Goal: Obtain resource: Download file/media

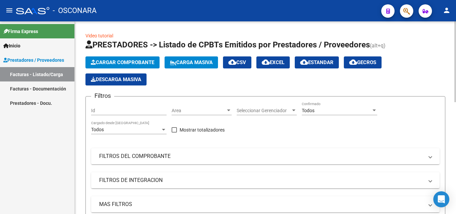
scroll to position [167, 0]
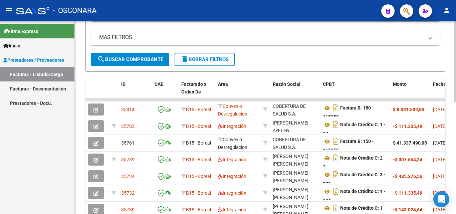
click at [293, 85] on span "Razón Social" at bounding box center [287, 83] width 28 height 5
click at [293, 83] on span "Razón Social" at bounding box center [287, 83] width 28 height 5
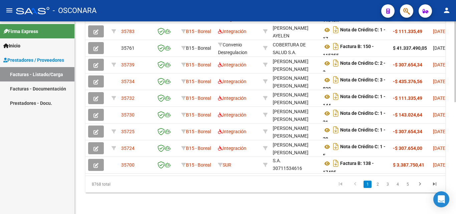
scroll to position [9, 0]
click at [375, 186] on link "2" at bounding box center [378, 184] width 8 height 7
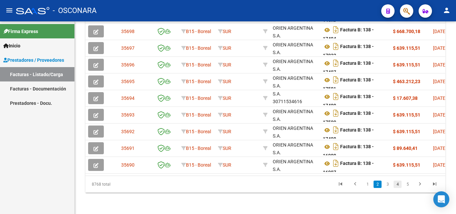
scroll to position [267, 0]
click at [387, 184] on link "3" at bounding box center [388, 184] width 8 height 7
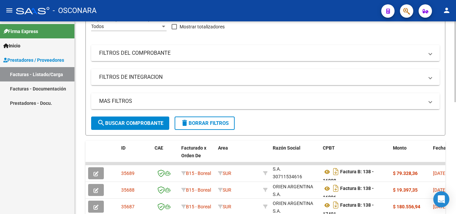
scroll to position [100, 0]
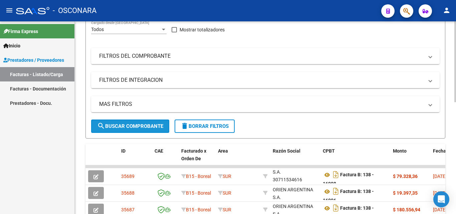
click at [137, 125] on span "search Buscar Comprobante" at bounding box center [130, 126] width 66 height 6
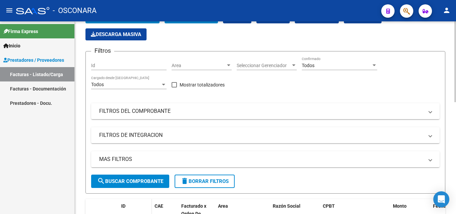
scroll to position [33, 0]
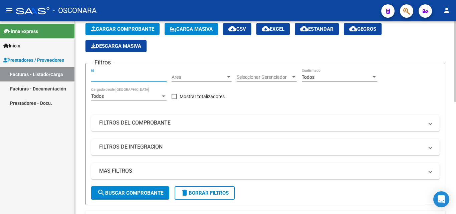
click at [111, 78] on input "Id" at bounding box center [128, 77] width 75 height 6
click at [112, 78] on input "Id" at bounding box center [128, 77] width 75 height 6
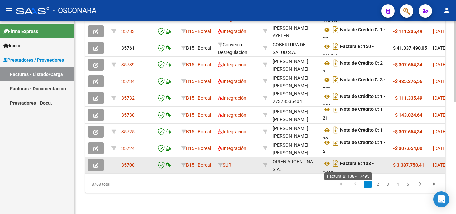
scroll to position [4, 0]
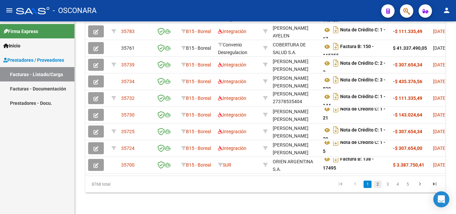
click at [380, 187] on link "2" at bounding box center [378, 184] width 8 height 7
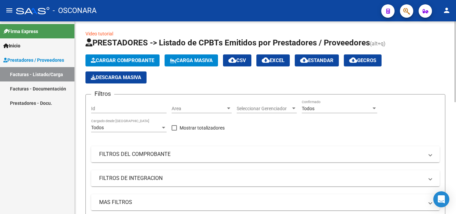
scroll to position [0, 0]
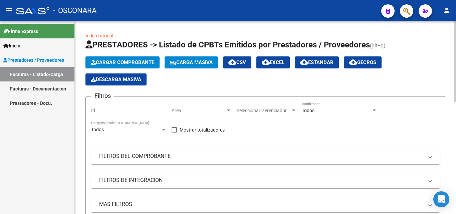
click at [221, 110] on span "Area" at bounding box center [199, 111] width 54 height 6
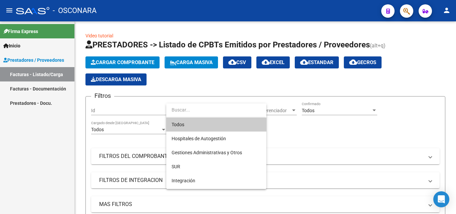
click at [322, 136] on div at bounding box center [228, 107] width 456 height 214
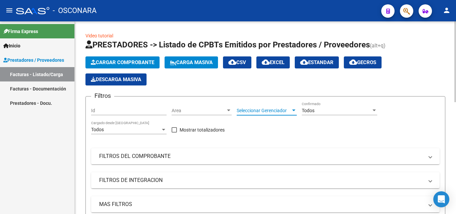
click at [295, 112] on div at bounding box center [294, 110] width 6 height 5
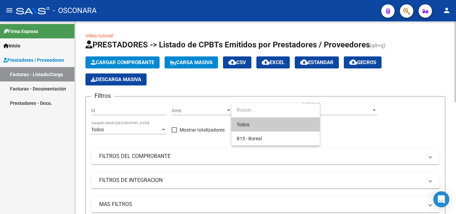
click at [295, 112] on input "dropdown search" at bounding box center [275, 110] width 88 height 14
click at [381, 136] on div at bounding box center [228, 107] width 456 height 214
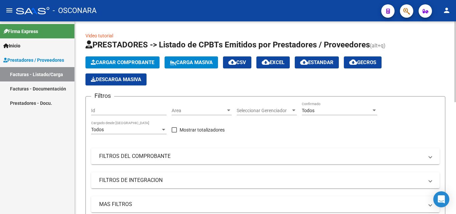
click at [291, 111] on div at bounding box center [294, 110] width 6 height 5
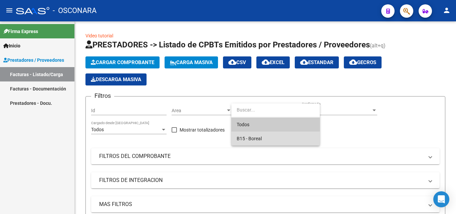
click at [266, 139] on span "B15 - Boreal" at bounding box center [276, 139] width 78 height 14
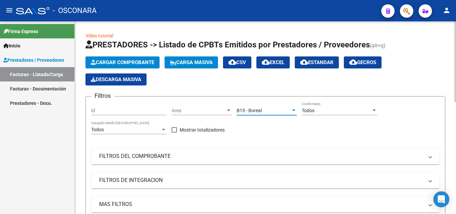
click at [374, 111] on div at bounding box center [374, 111] width 3 height 2
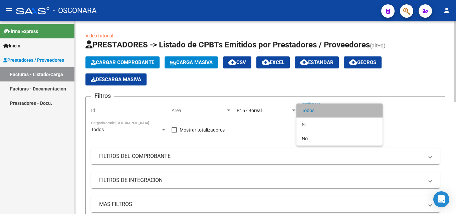
click at [374, 111] on span "Todos" at bounding box center [339, 110] width 75 height 14
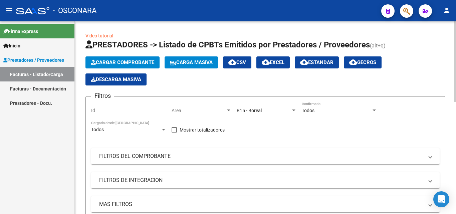
drag, startPoint x: 240, startPoint y: 156, endPoint x: 174, endPoint y: 138, distance: 69.1
click at [240, 155] on mat-panel-title "FILTROS DEL COMPROBANTE" at bounding box center [261, 156] width 324 height 7
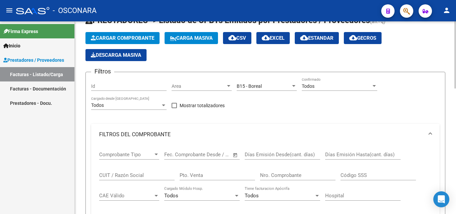
scroll to position [67, 0]
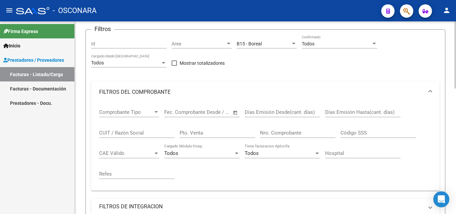
click at [207, 111] on input "text" at bounding box center [213, 112] width 32 height 6
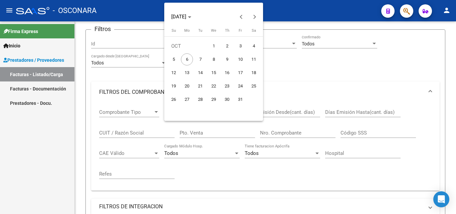
click at [273, 111] on div at bounding box center [228, 107] width 456 height 214
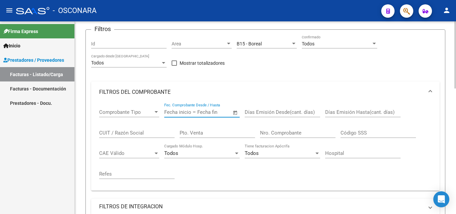
click at [195, 131] on input "Pto. Venta" at bounding box center [217, 133] width 75 height 6
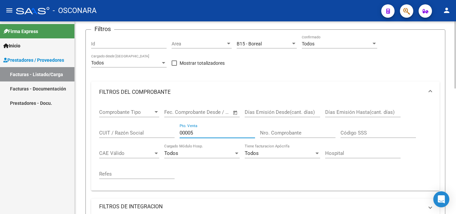
type input "00005"
click at [292, 130] on input "Nro. Comprobante" at bounding box center [297, 133] width 75 height 6
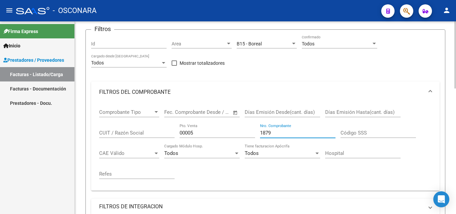
click at [260, 135] on input "1879" at bounding box center [297, 133] width 75 height 6
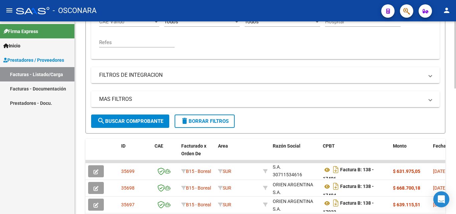
scroll to position [234, 0]
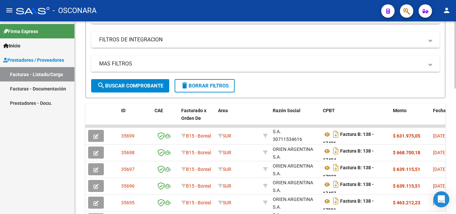
click at [121, 90] on button "search Buscar Comprobante" at bounding box center [130, 85] width 78 height 13
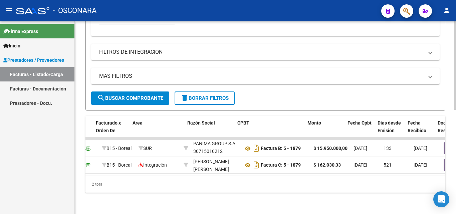
scroll to position [0, 89]
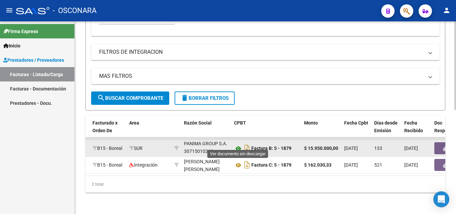
click at [237, 145] on icon at bounding box center [238, 149] width 9 height 8
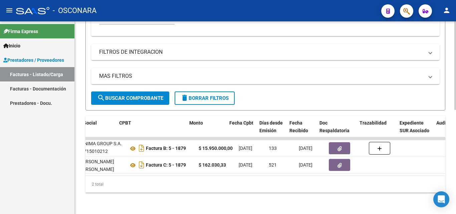
scroll to position [0, 204]
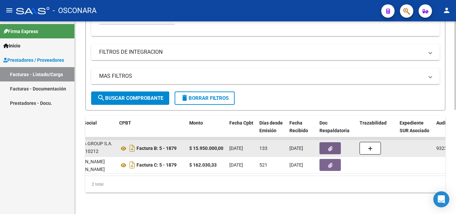
click at [332, 146] on icon "button" at bounding box center [330, 148] width 4 height 5
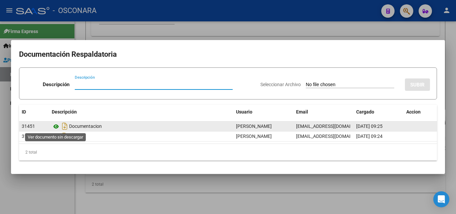
click at [55, 126] on icon at bounding box center [56, 127] width 9 height 8
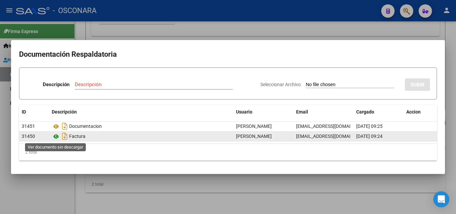
click at [57, 133] on icon at bounding box center [56, 137] width 9 height 8
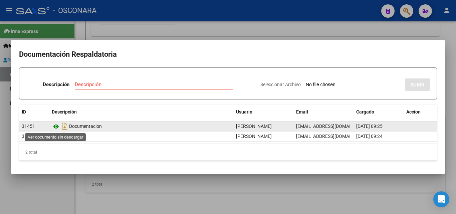
click at [55, 127] on icon at bounding box center [56, 127] width 9 height 8
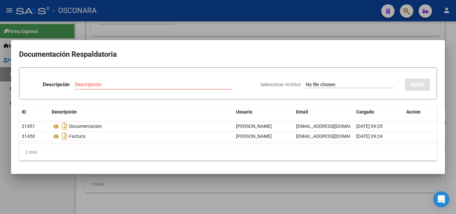
click at [368, 34] on div at bounding box center [228, 107] width 456 height 214
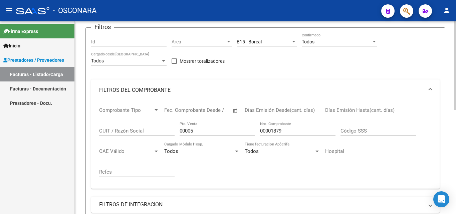
scroll to position [60, 0]
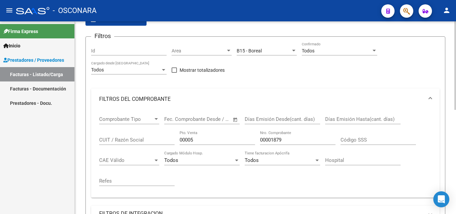
click at [171, 94] on mat-expansion-panel-header "FILTROS DEL COMPROBANTE" at bounding box center [265, 98] width 349 height 21
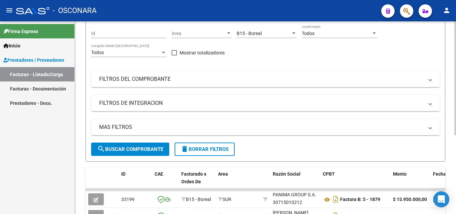
scroll to position [93, 0]
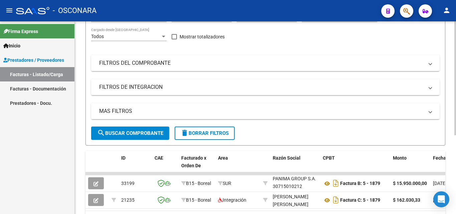
click at [123, 111] on mat-panel-title "MAS FILTROS" at bounding box center [261, 110] width 324 height 7
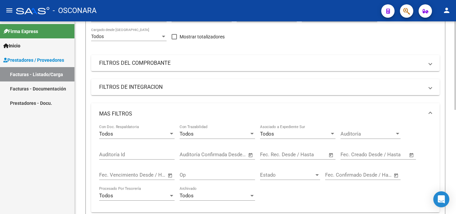
click at [123, 111] on mat-panel-title "MAS FILTROS" at bounding box center [261, 113] width 324 height 7
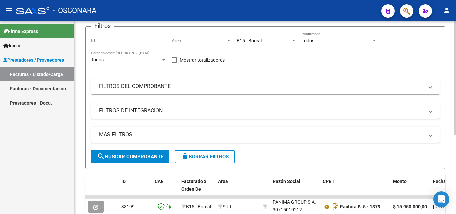
scroll to position [60, 0]
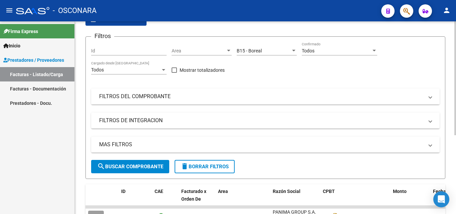
click at [126, 97] on mat-panel-title "FILTROS DEL COMPROBANTE" at bounding box center [261, 96] width 324 height 7
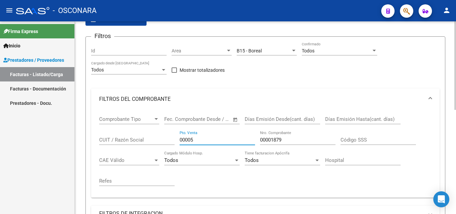
drag, startPoint x: 205, startPoint y: 140, endPoint x: 122, endPoint y: 140, distance: 83.1
click at [122, 140] on div "Comprobante Tipo Comprobante Tipo Fecha inicio – Fecha fin Fec. Comprobante Des…" at bounding box center [265, 151] width 333 height 82
click at [292, 141] on input "00001879" at bounding box center [297, 140] width 75 height 6
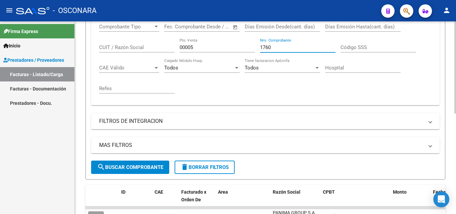
scroll to position [127, 0]
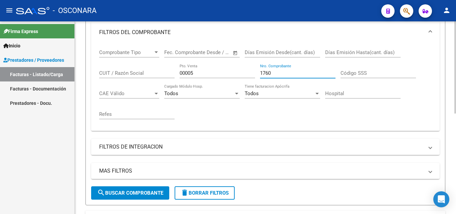
click at [133, 191] on span "search Buscar Comprobante" at bounding box center [130, 193] width 66 height 6
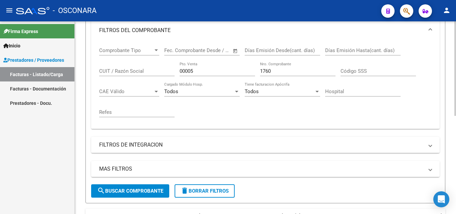
scroll to position [99, 0]
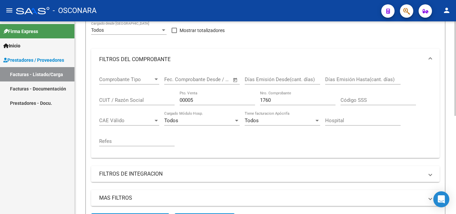
click at [202, 102] on input "00005" at bounding box center [217, 100] width 75 height 6
click at [277, 98] on input "1760" at bounding box center [297, 100] width 75 height 6
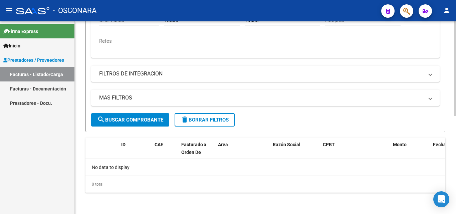
type input "1761"
click at [141, 116] on button "search Buscar Comprobante" at bounding box center [130, 119] width 78 height 13
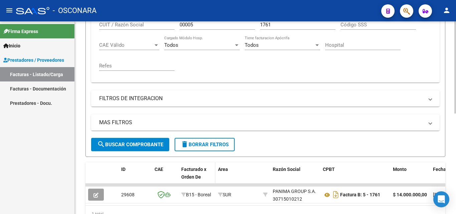
scroll to position [177, 0]
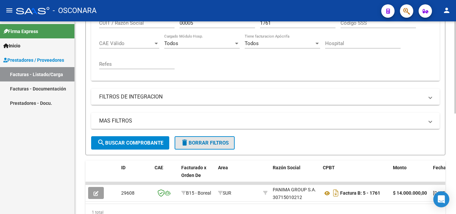
click at [202, 144] on span "delete Borrar Filtros" at bounding box center [205, 143] width 48 height 6
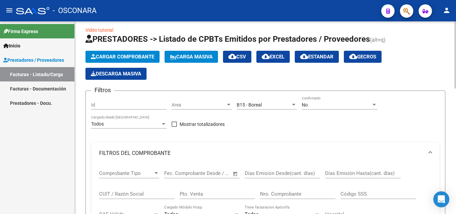
scroll to position [0, 0]
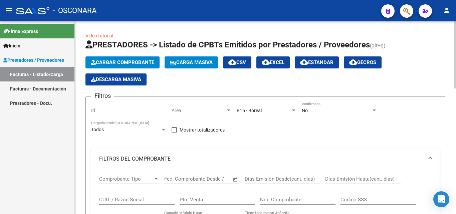
click at [124, 65] on span "Cargar Comprobante" at bounding box center [122, 62] width 63 height 6
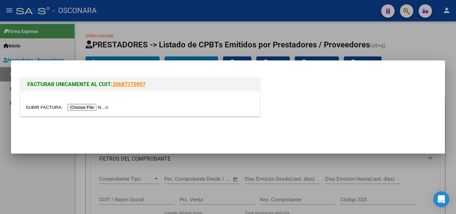
click at [83, 102] on div at bounding box center [140, 103] width 239 height 25
click at [86, 109] on input "file" at bounding box center [68, 107] width 84 height 7
